Goal: Navigation & Orientation: Find specific page/section

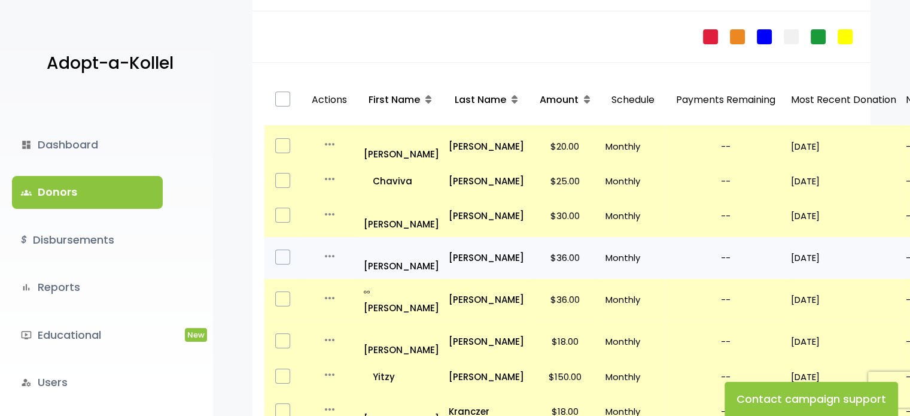
scroll to position [153, 0]
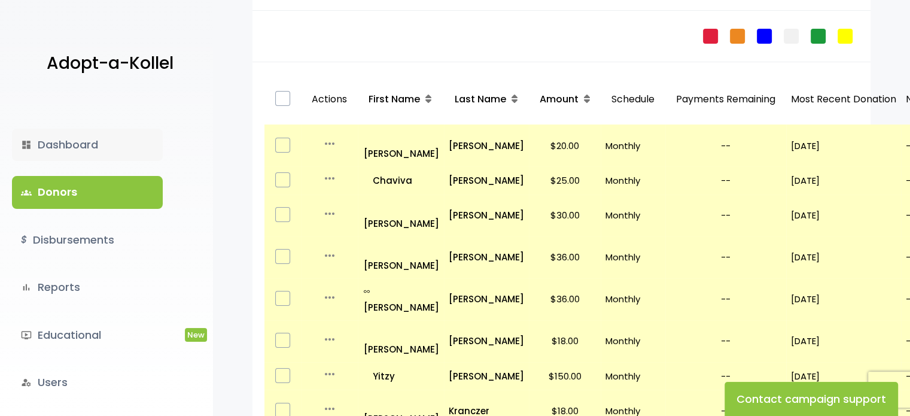
click at [81, 142] on link "dashboard Dashboard" at bounding box center [87, 145] width 151 height 32
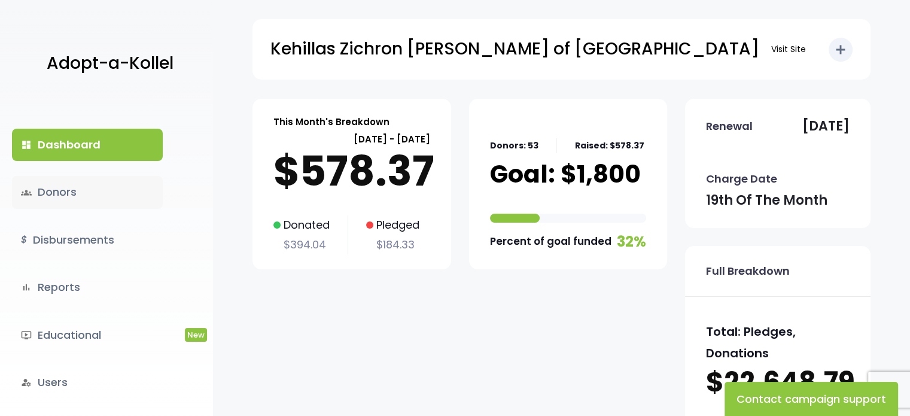
click at [72, 193] on link "groups Donors" at bounding box center [87, 192] width 151 height 32
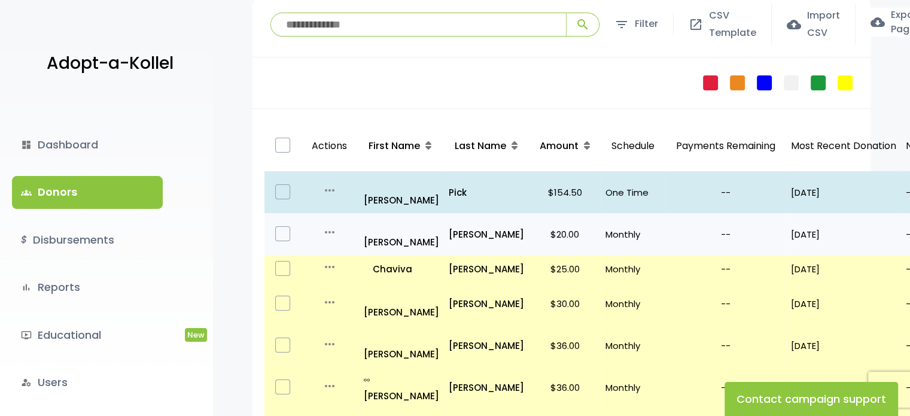
scroll to position [113, 0]
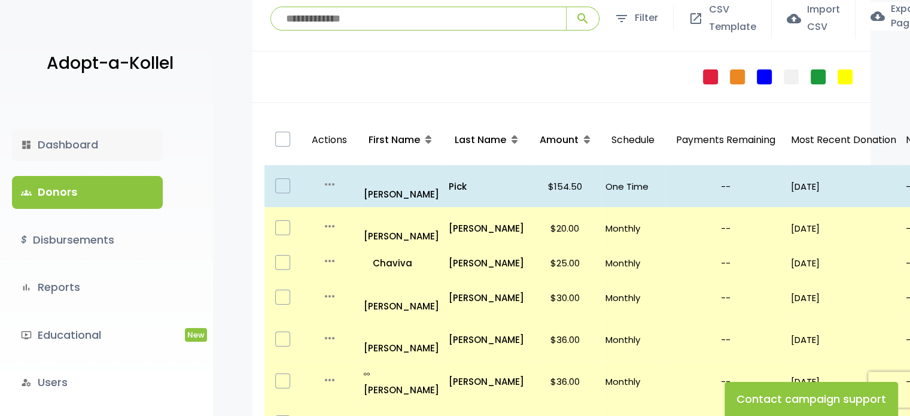
click at [77, 151] on link "dashboard Dashboard" at bounding box center [87, 145] width 151 height 32
